Goal: Task Accomplishment & Management: Complete application form

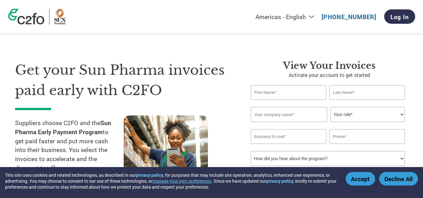
click at [290, 94] on input "text" at bounding box center [288, 92] width 75 height 15
click at [343, 91] on input "text" at bounding box center [366, 92] width 75 height 15
drag, startPoint x: 293, startPoint y: 109, endPoint x: 301, endPoint y: 109, distance: 7.8
click at [293, 109] on input "text" at bounding box center [289, 114] width 76 height 15
click at [338, 110] on select "Your role* CFO Controller Credit Manager Finance Director Treasurer CEO Preside…" at bounding box center [367, 114] width 74 height 15
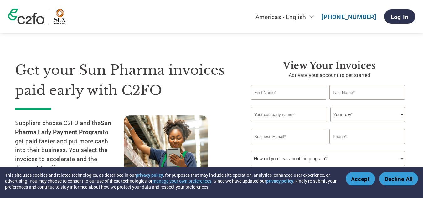
select select "CFO"
click at [330, 107] on select "Your role* CFO Controller Credit Manager Finance Director Treasurer CEO Preside…" at bounding box center [367, 114] width 74 height 15
click at [297, 97] on input "text" at bounding box center [288, 92] width 75 height 15
type input "Ramayan"
click at [339, 93] on input "PAthak" at bounding box center [366, 92] width 75 height 15
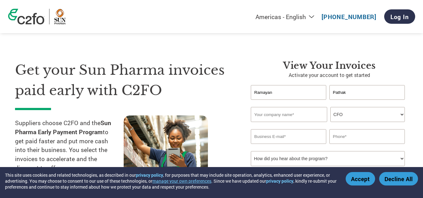
type input "Pathak"
click at [267, 114] on input "text" at bounding box center [289, 114] width 76 height 15
type input "SLP Hospitality Incorporation"
click at [283, 140] on input "email" at bounding box center [288, 136] width 75 height 15
type input "[EMAIL_ADDRESS][DOMAIN_NAME]"
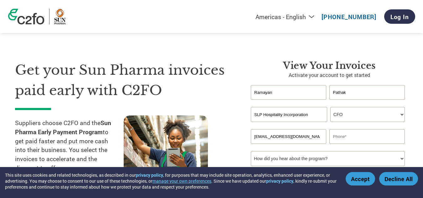
click at [335, 130] on input "text" at bounding box center [366, 136] width 75 height 15
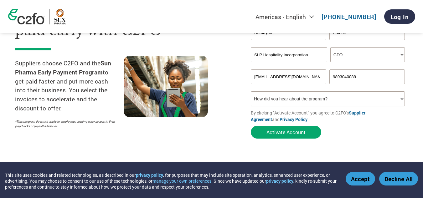
scroll to position [94, 0]
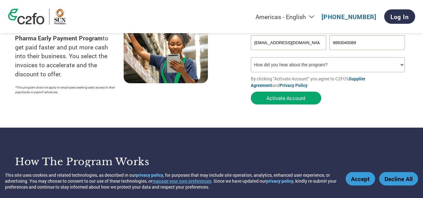
type input "9893040089"
click at [290, 64] on select "How did you hear about the program? Received a letter Email Social Media Online…" at bounding box center [328, 64] width 154 height 15
select select "Email"
click at [251, 57] on select "How did you hear about the program? Received a letter Email Social Media Online…" at bounding box center [328, 64] width 154 height 15
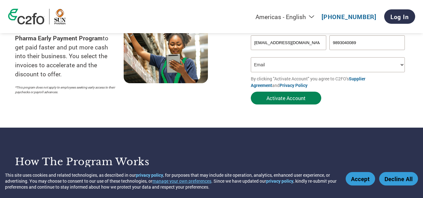
click at [291, 98] on button "Activate Account" at bounding box center [286, 98] width 70 height 13
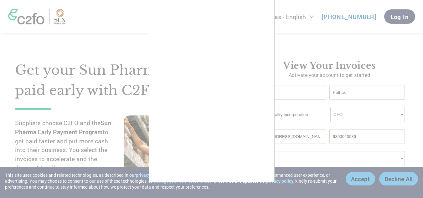
scroll to position [63, 0]
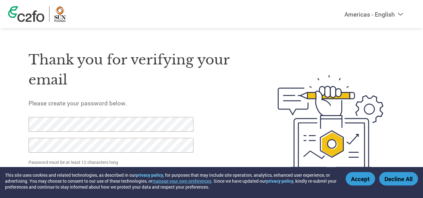
scroll to position [24, 0]
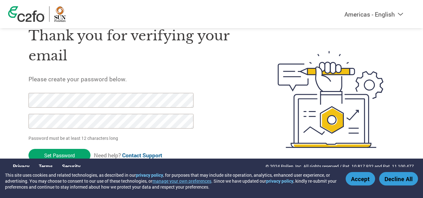
click at [22, 91] on div "Thank you for verifying your email Please create your password below. Password …" at bounding box center [211, 100] width 407 height 166
click at [27, 99] on div "Thank you for verifying your email Please create your password below. Password …" at bounding box center [211, 100] width 407 height 166
drag, startPoint x: 70, startPoint y: 153, endPoint x: 13, endPoint y: 102, distance: 76.9
click at [13, 102] on div "Thank you for verifying your email Please create your password below. Password …" at bounding box center [211, 100] width 407 height 166
click at [12, 118] on div "Thank you for verifying your email Please create your password below. Password …" at bounding box center [211, 100] width 407 height 166
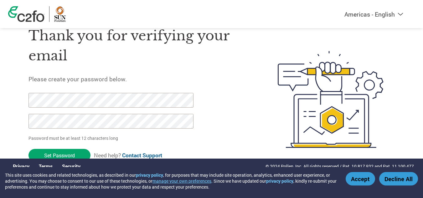
click at [219, 133] on div "Thank you for verifying your email Please create your password below. Password …" at bounding box center [138, 100] width 220 height 166
click at [77, 150] on input "Set Password" at bounding box center [59, 155] width 62 height 13
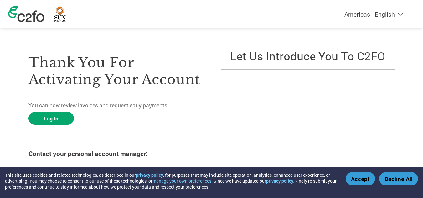
scroll to position [14, 0]
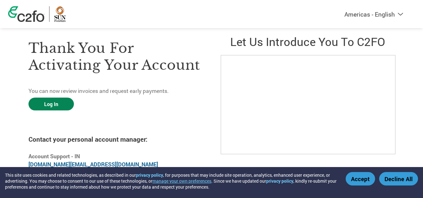
click at [50, 105] on link "Log In" at bounding box center [50, 104] width 45 height 13
click at [386, 16] on select "Americas - English Américas - Español Américas - Português Amériques - Français…" at bounding box center [334, 14] width 145 height 8
select select "en-IN"
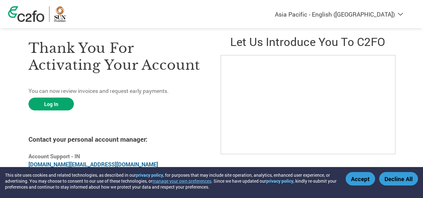
click at [305, 10] on select "Americas - English Américas - Español Américas - Português Amériques - Français…" at bounding box center [334, 14] width 145 height 8
